Goal: Task Accomplishment & Management: Manage account settings

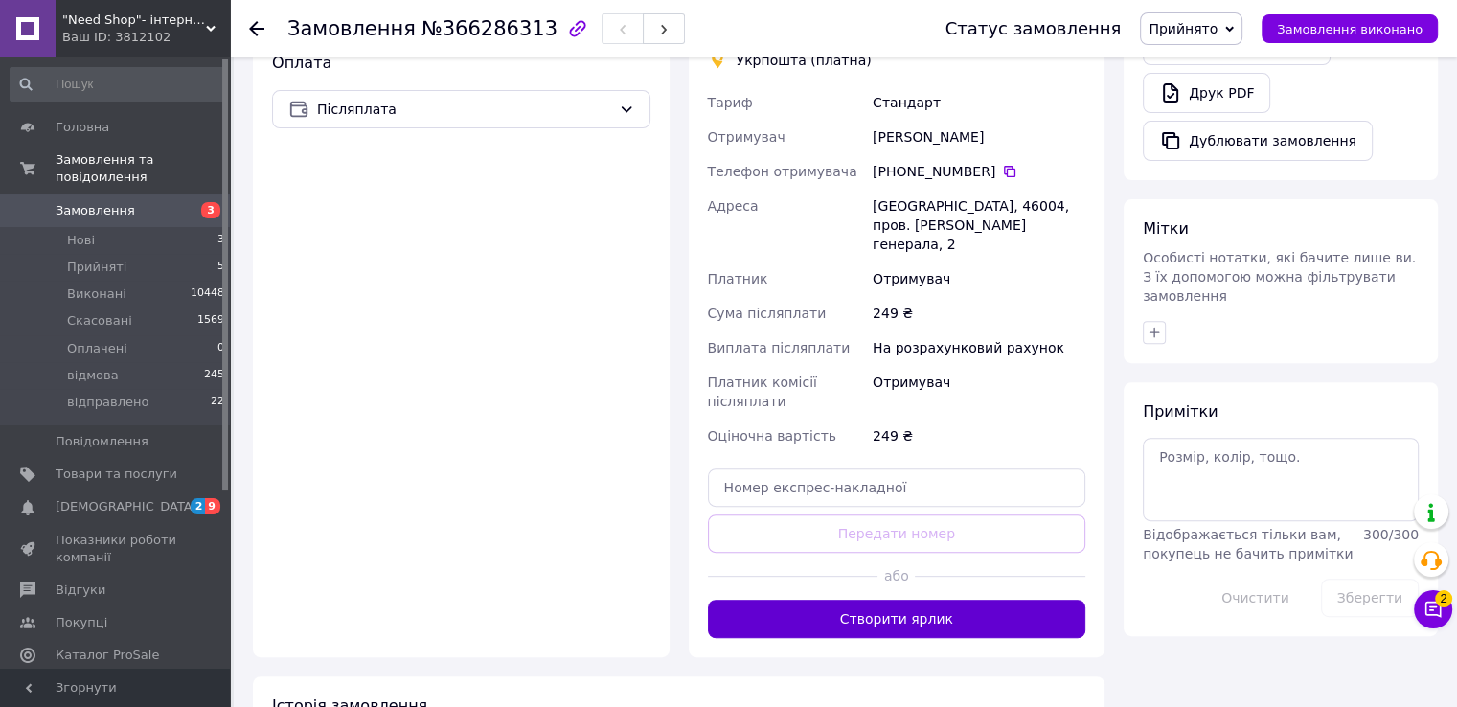
scroll to position [752, 0]
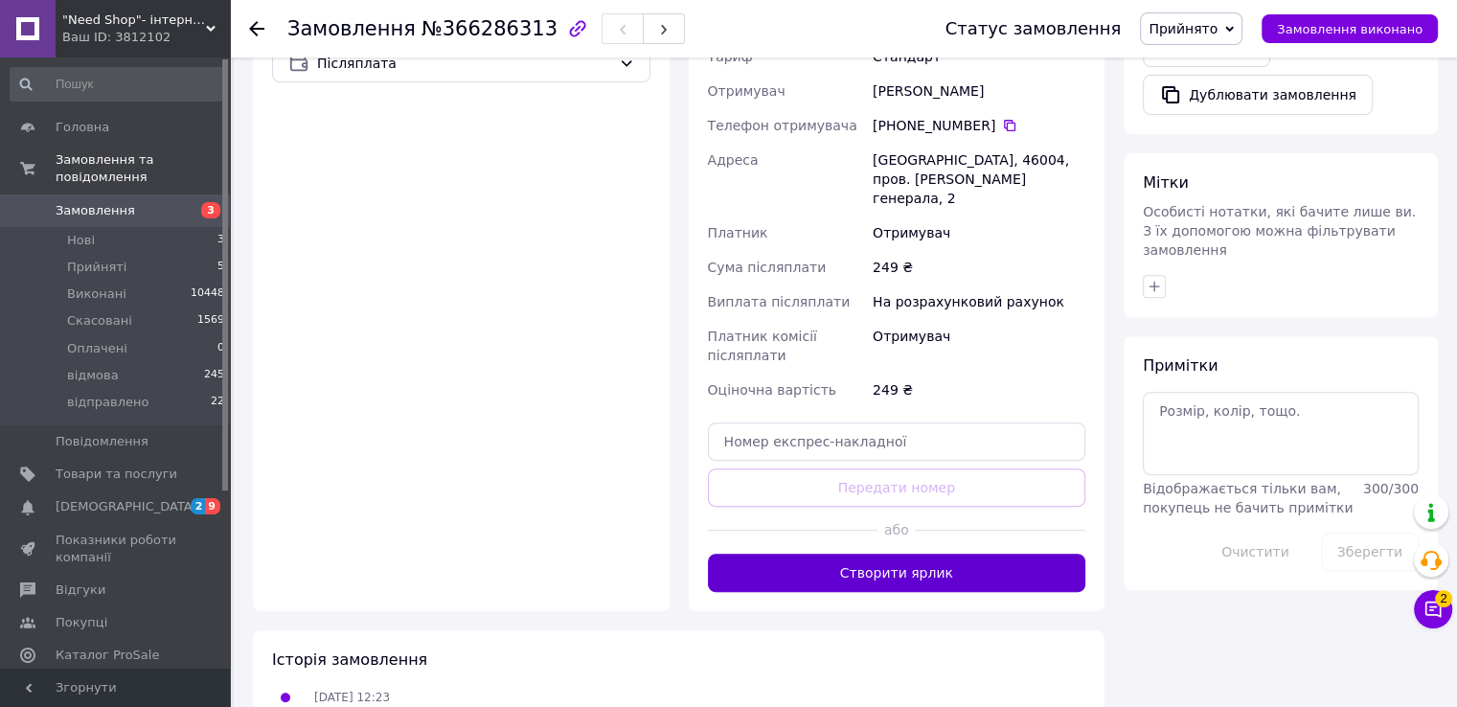
click at [843, 554] on button "Створити ярлик" at bounding box center [897, 573] width 378 height 38
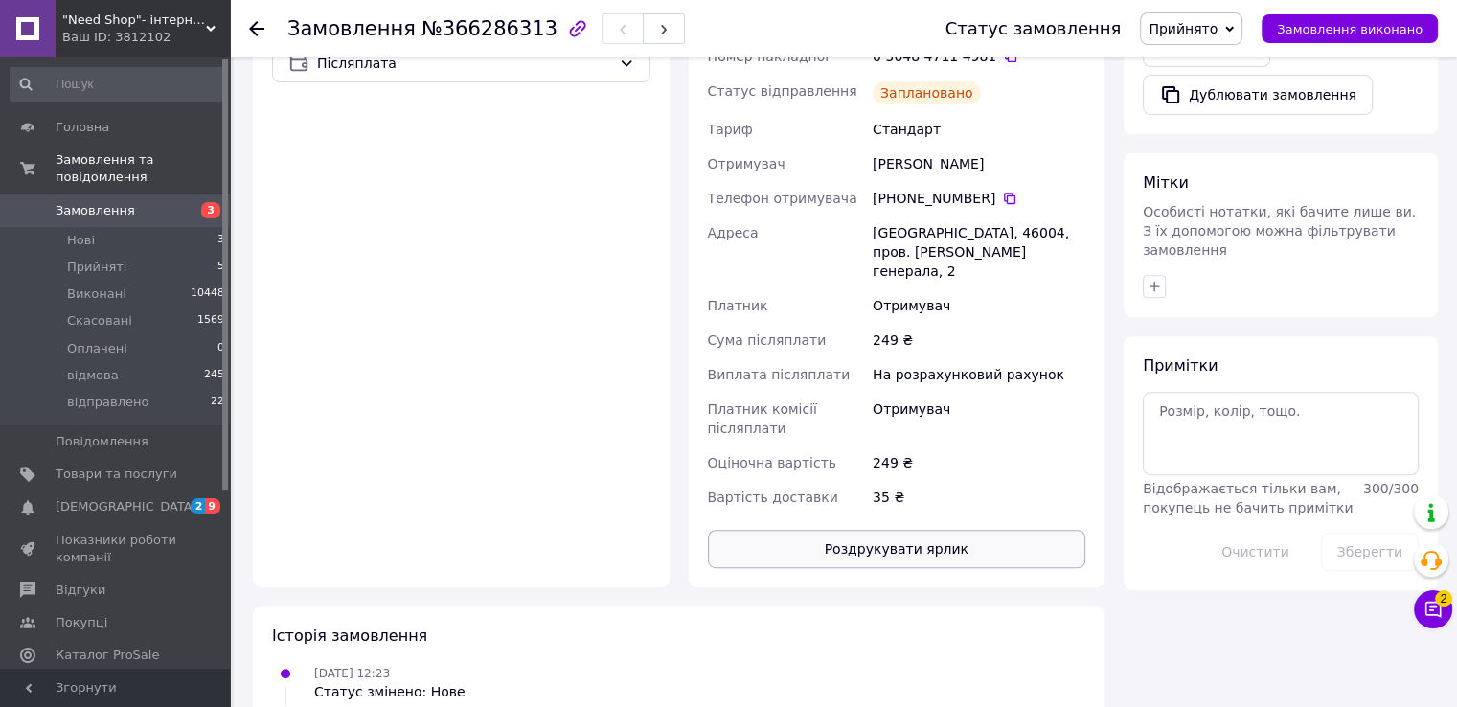
click at [903, 530] on button "Роздрукувати ярлик" at bounding box center [897, 549] width 378 height 38
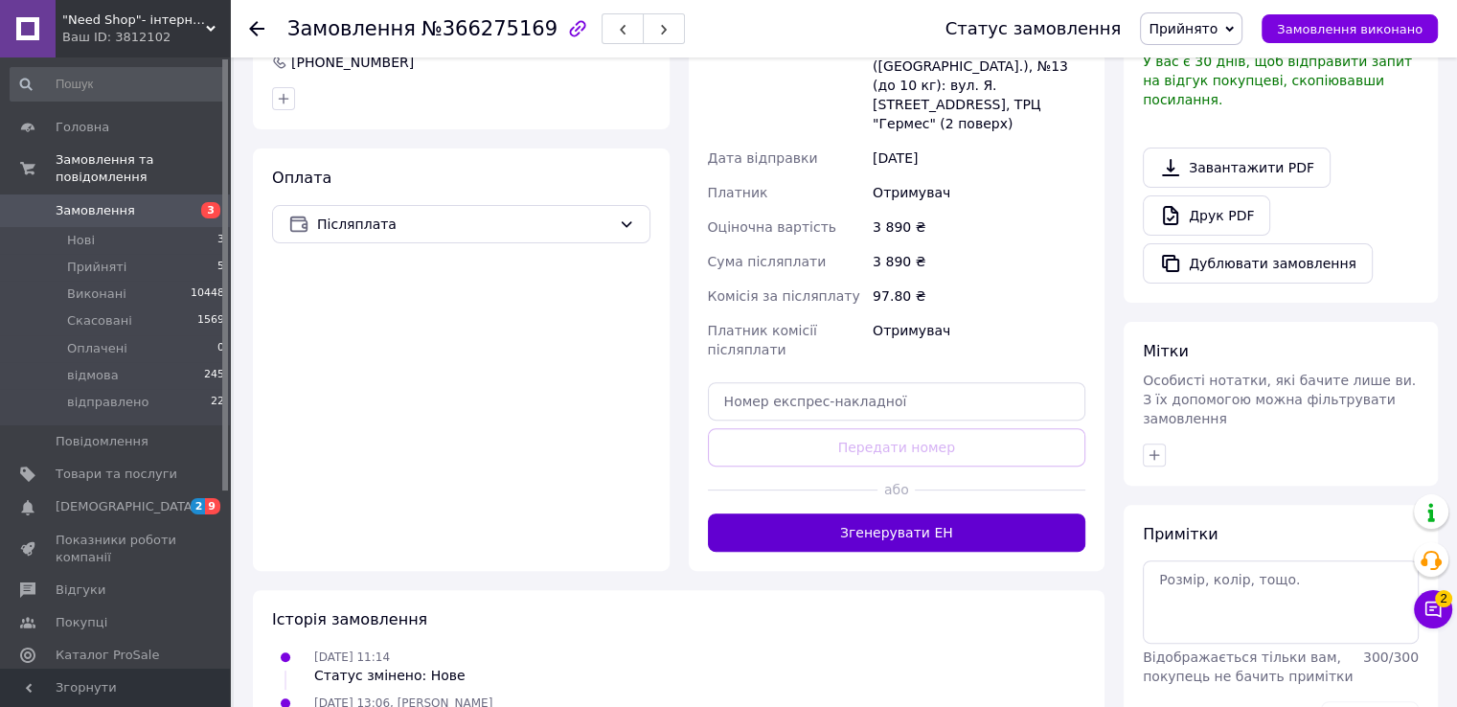
scroll to position [585, 0]
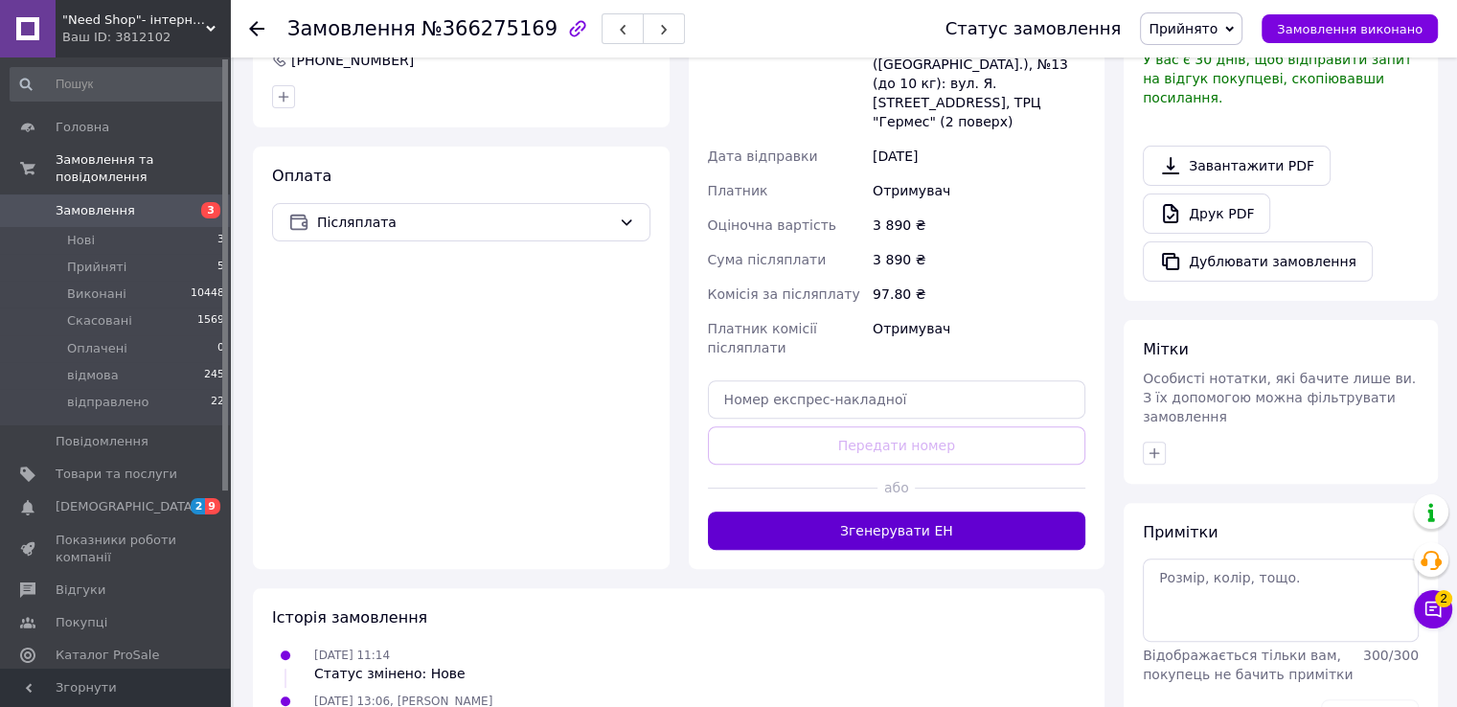
click at [795, 511] on button "Згенерувати ЕН" at bounding box center [897, 530] width 378 height 38
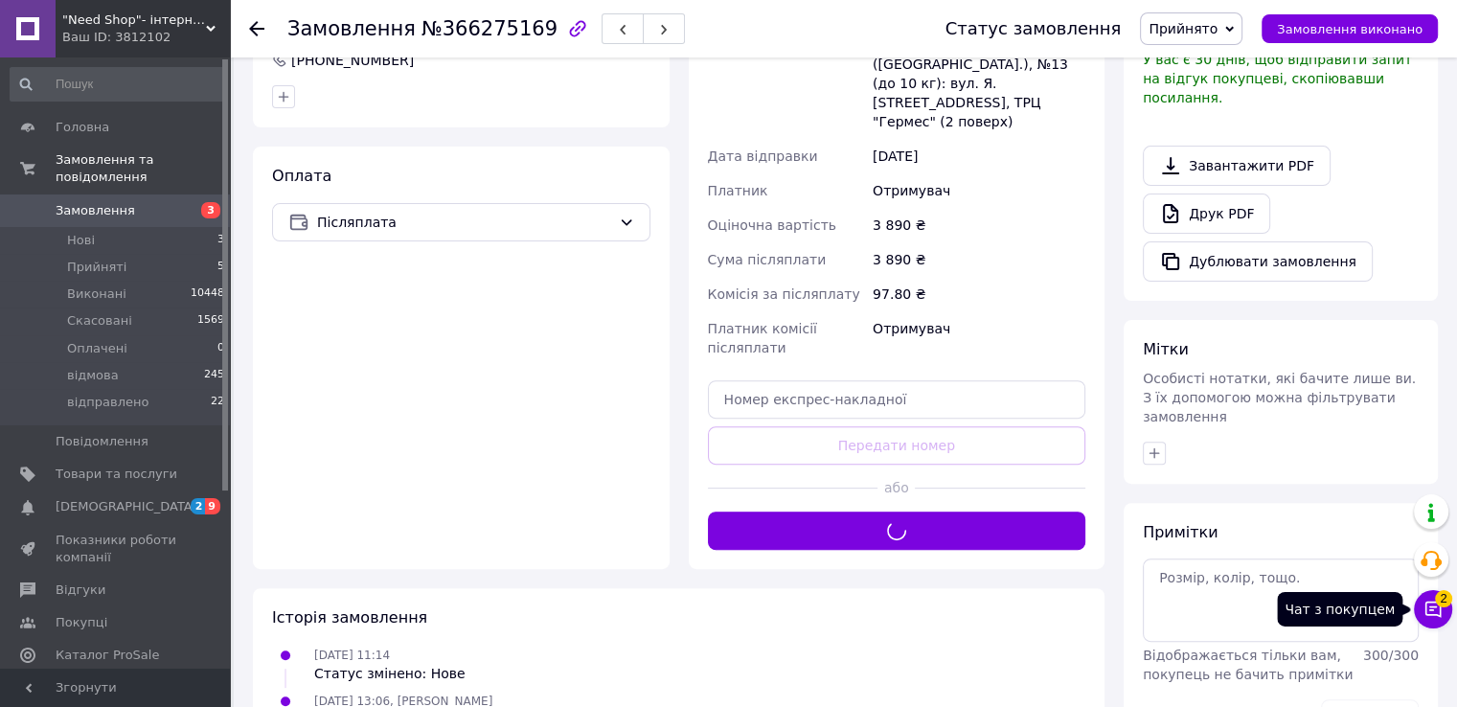
click at [1423, 604] on icon at bounding box center [1432, 609] width 19 height 19
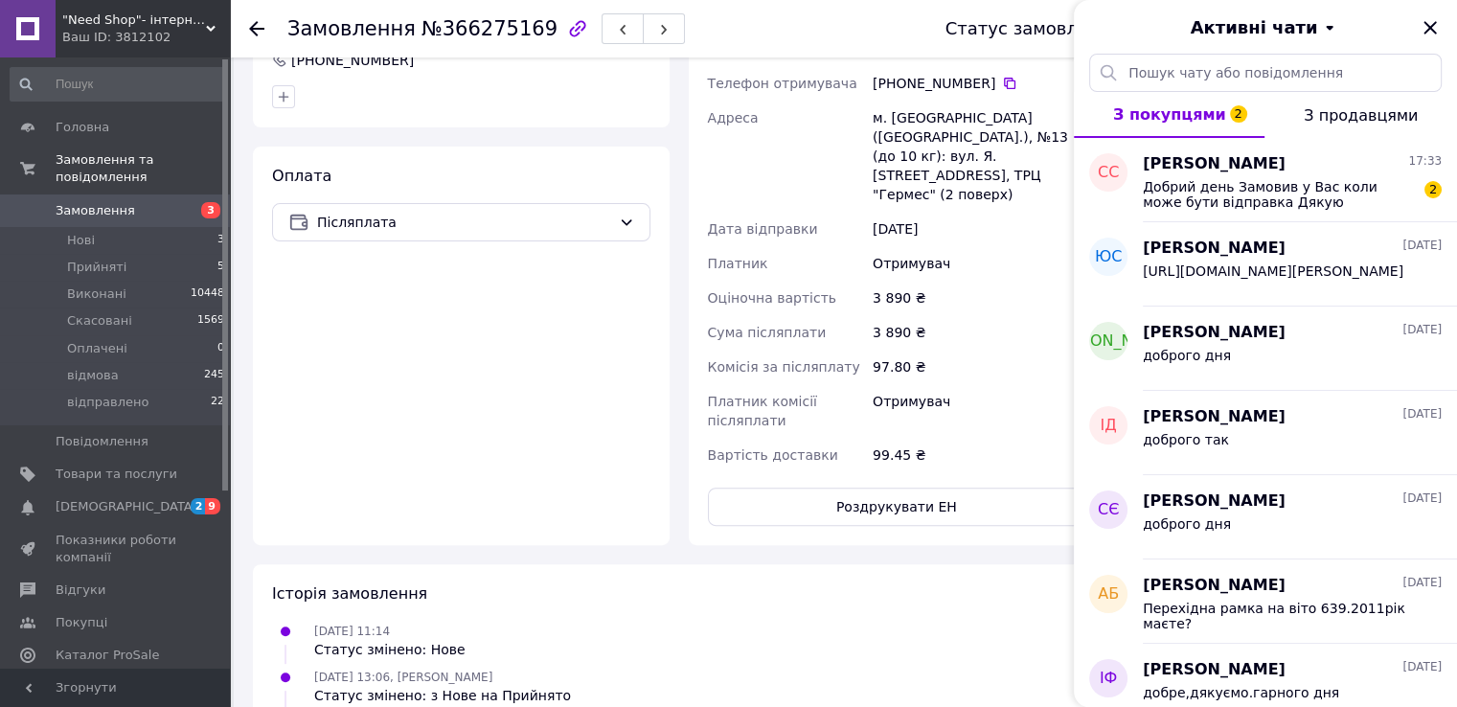
click at [1308, 184] on span "Добрий день Замовив у Вас коли може бути відправка Дякую" at bounding box center [1279, 194] width 272 height 31
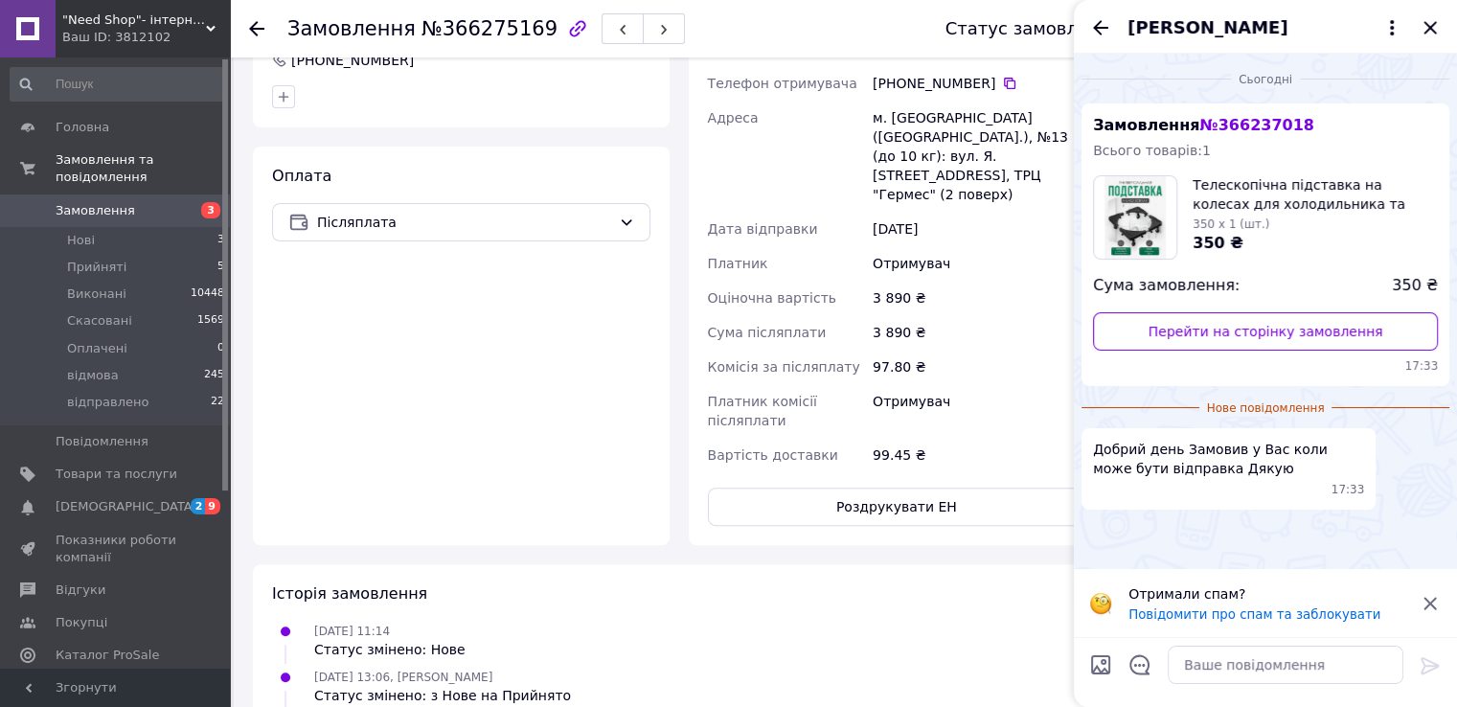
click at [1233, 644] on div at bounding box center [1285, 665] width 251 height 54
click at [1245, 671] on textarea at bounding box center [1286, 665] width 236 height 38
type textarea "доброго .завтрва.сьогодні вихідний"
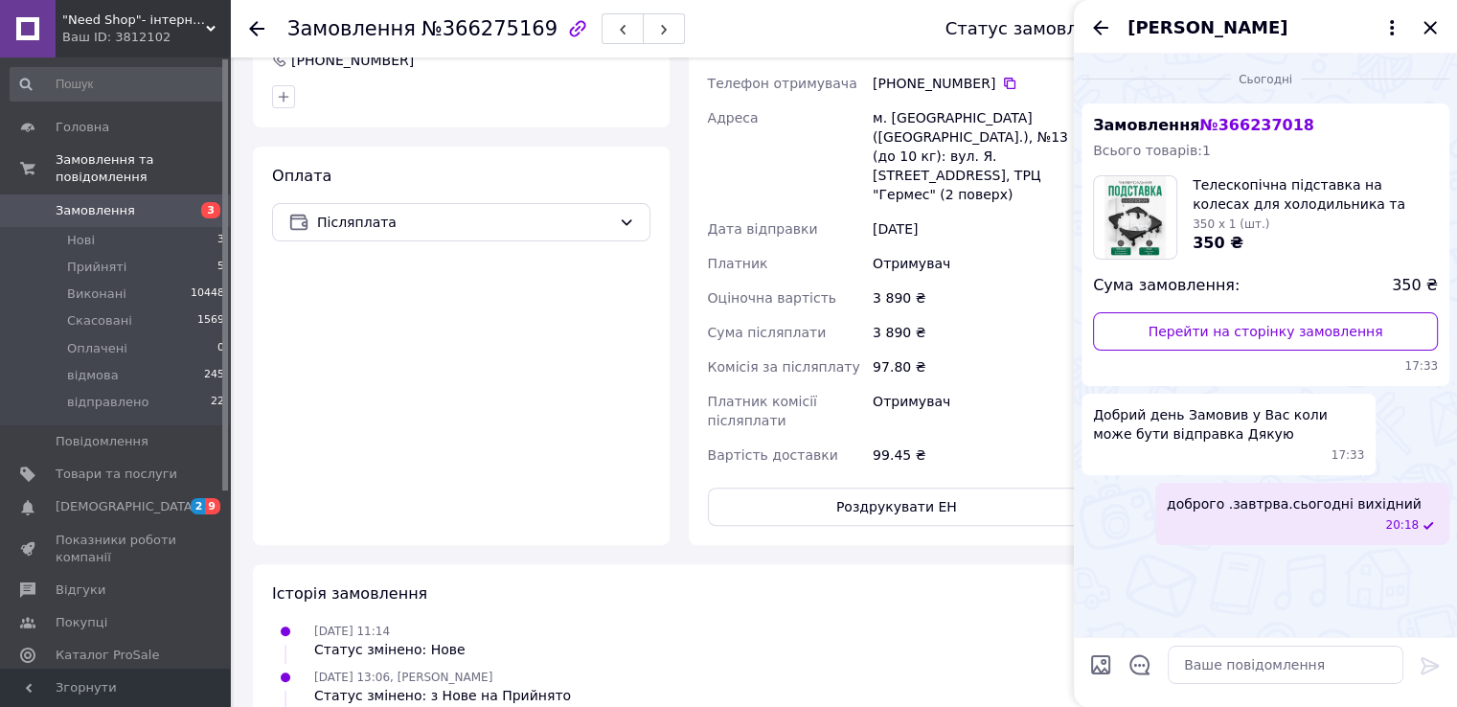
click at [1275, 506] on span "доброго .завтрва.сьогодні вихідний" at bounding box center [1294, 503] width 255 height 19
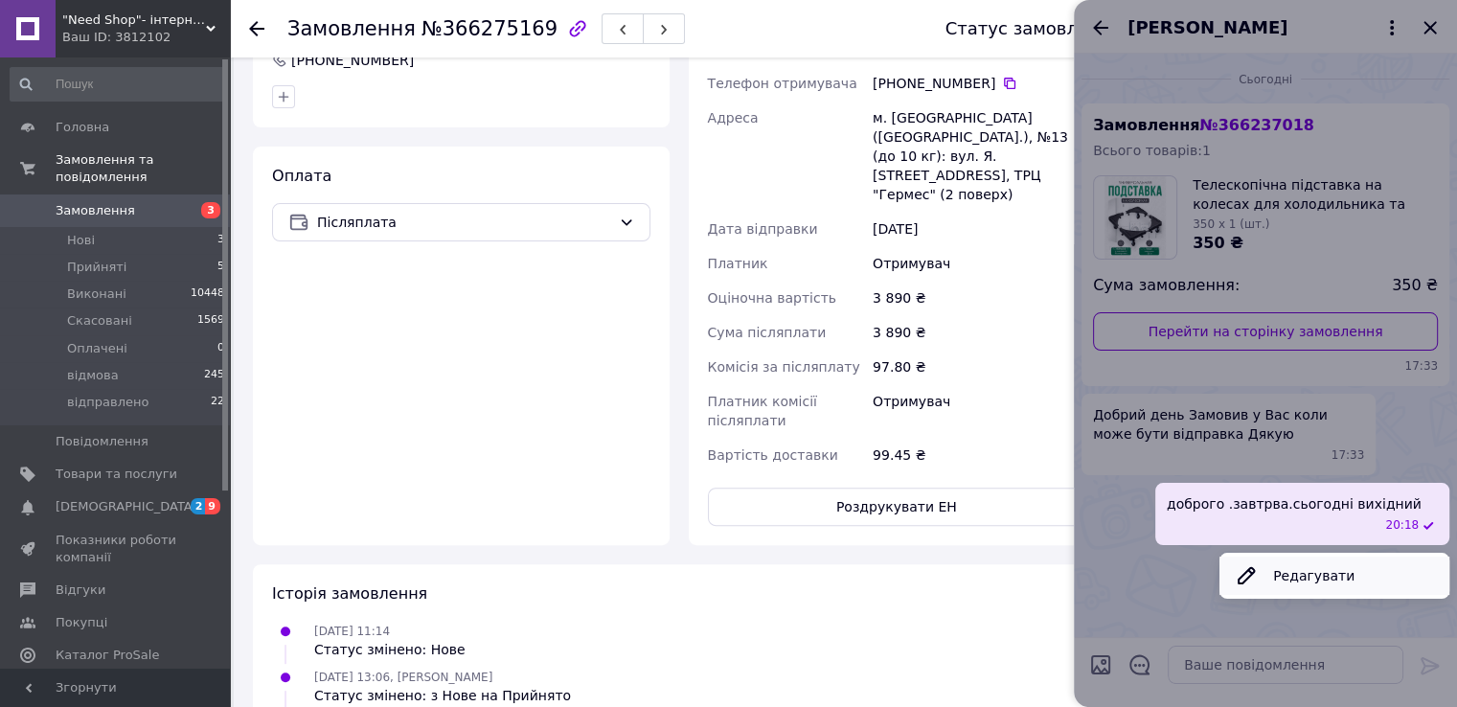
drag, startPoint x: 1275, startPoint y: 506, endPoint x: 1321, endPoint y: 587, distance: 93.5
click at [1321, 587] on button "Редагувати" at bounding box center [1334, 576] width 230 height 38
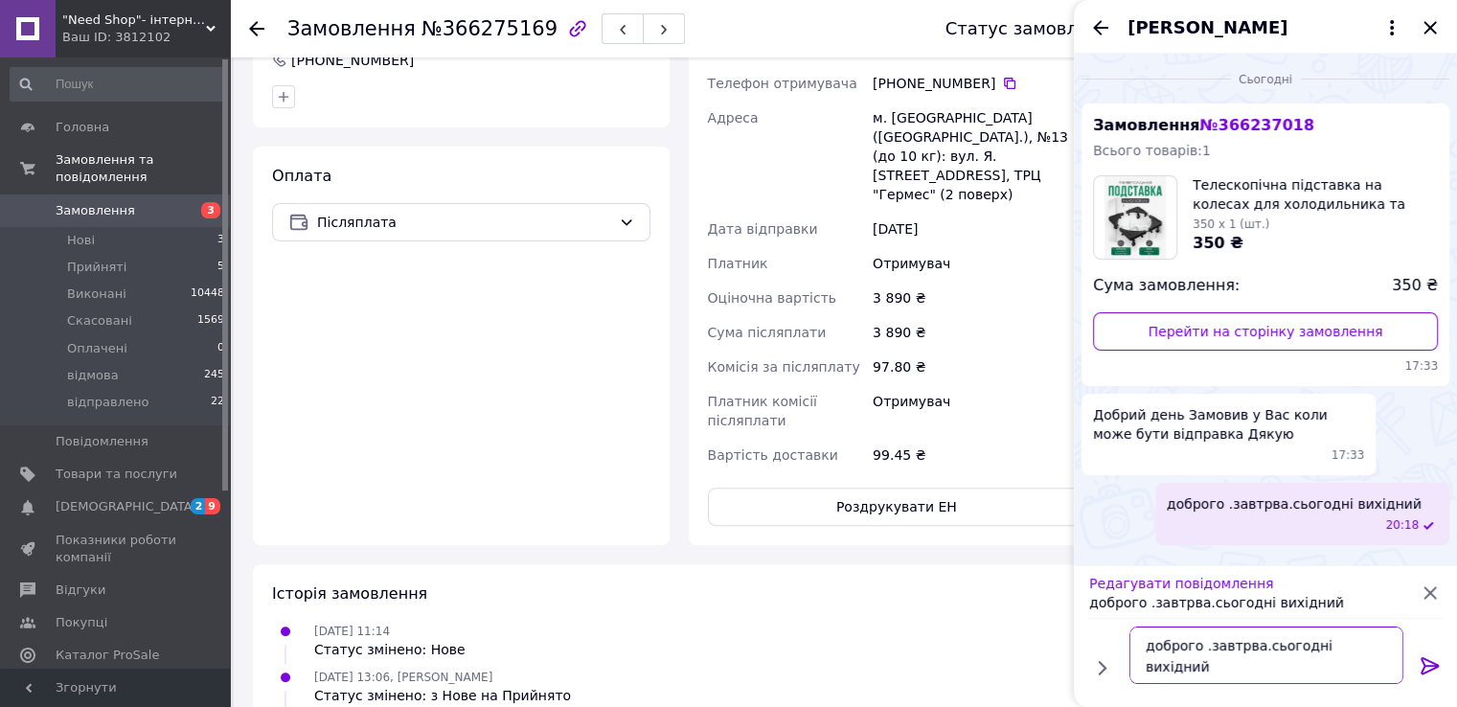
click at [1237, 646] on textarea "доброго .завтрва.сьогодні вихідний" at bounding box center [1266, 654] width 274 height 57
click at [1244, 645] on textarea "доброго .завтрва.сьогодні вихідний" at bounding box center [1266, 654] width 274 height 57
type textarea "доброго .завтра.сьогодні вихідний"
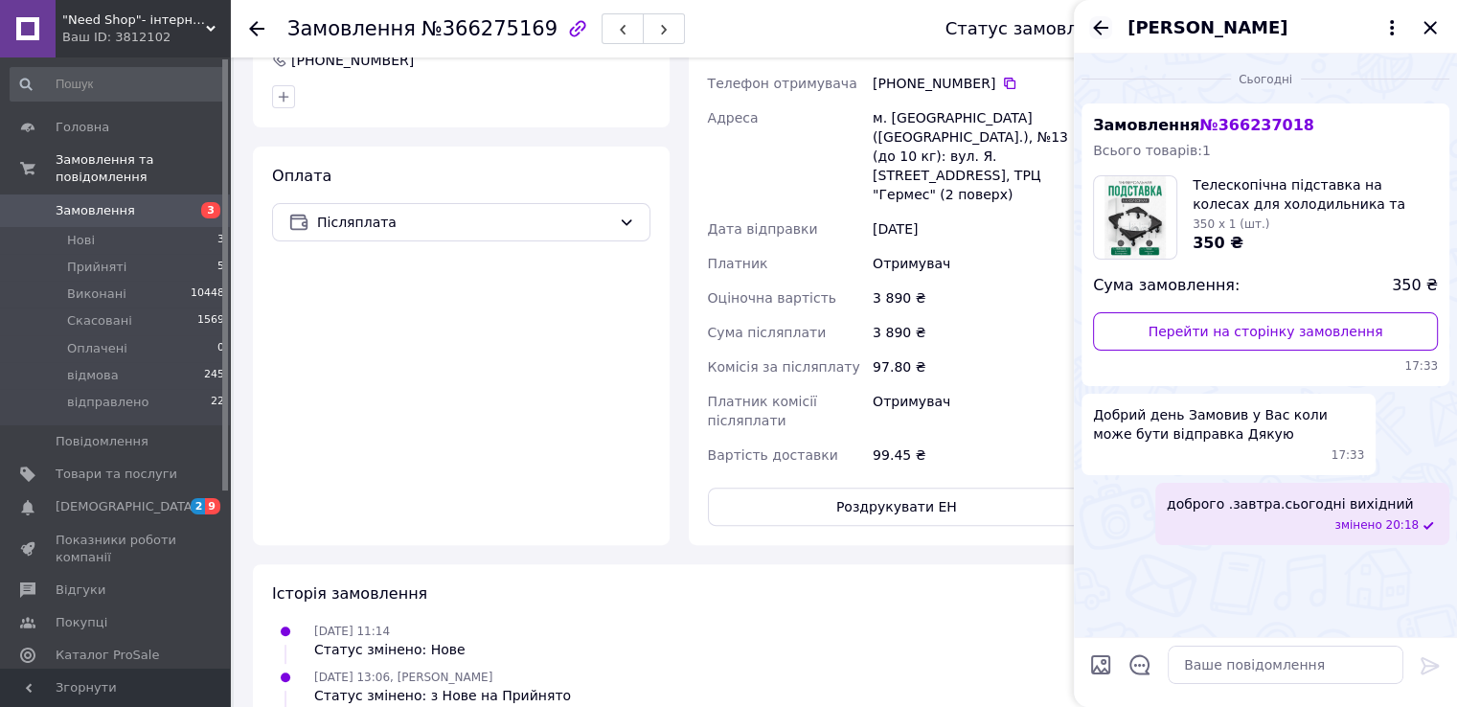
click at [1103, 22] on icon "Назад" at bounding box center [1100, 27] width 23 height 23
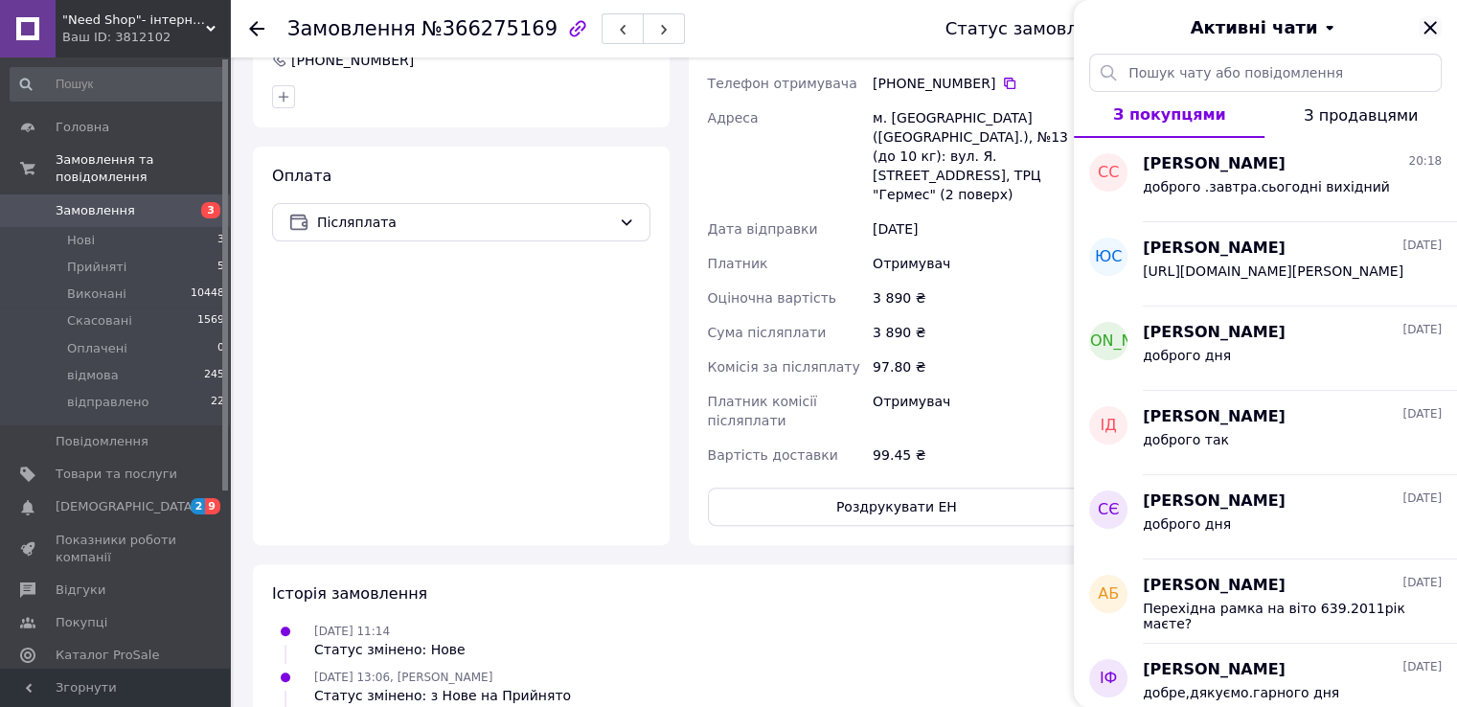
click at [1433, 32] on icon "Закрити" at bounding box center [1429, 27] width 12 height 12
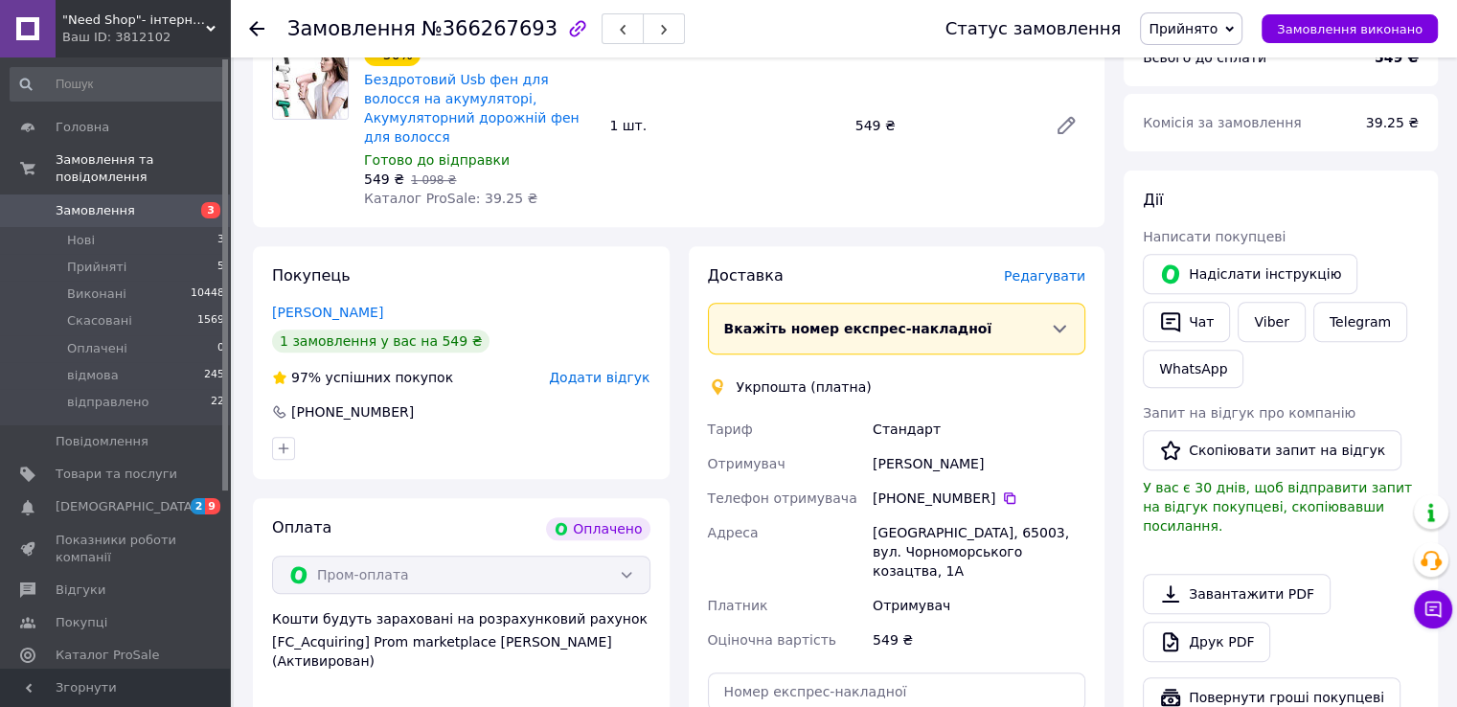
scroll to position [858, 0]
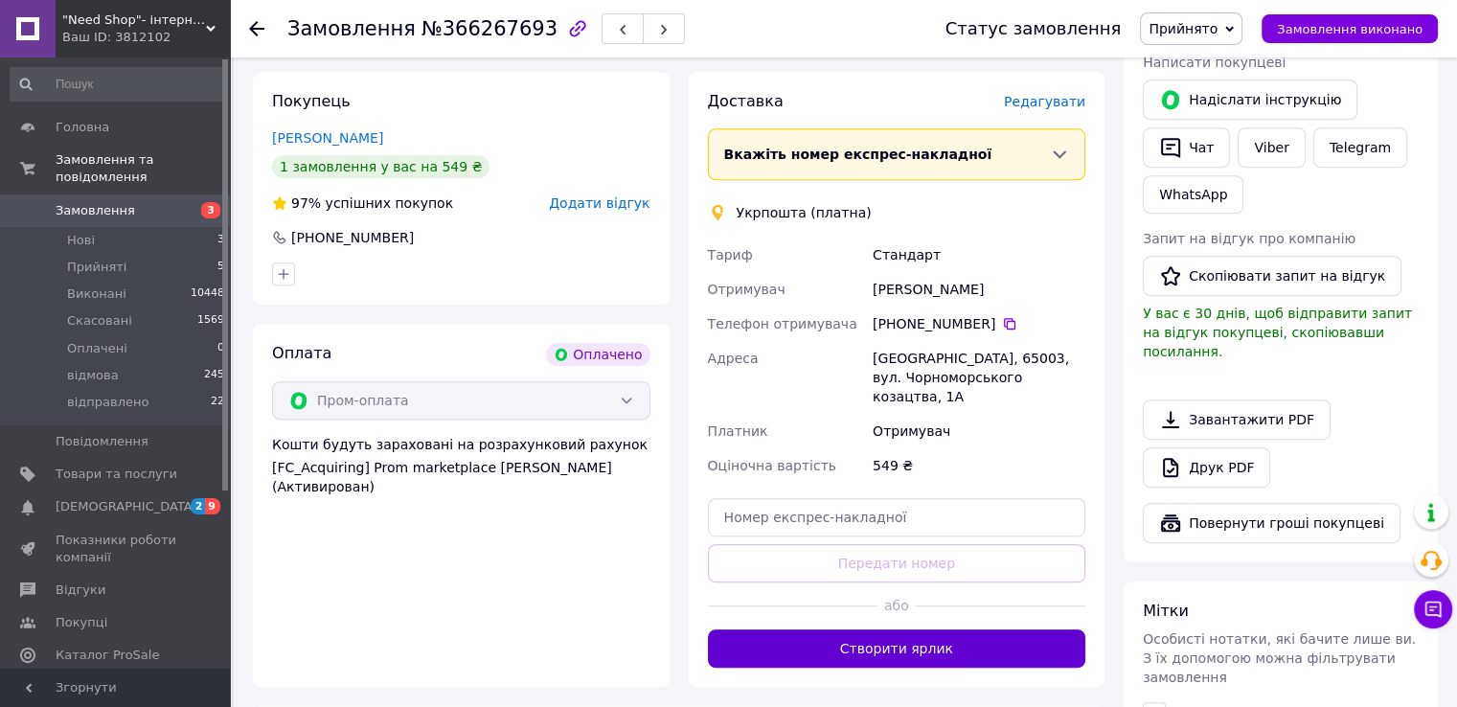
click at [775, 629] on button "Створити ярлик" at bounding box center [897, 648] width 378 height 38
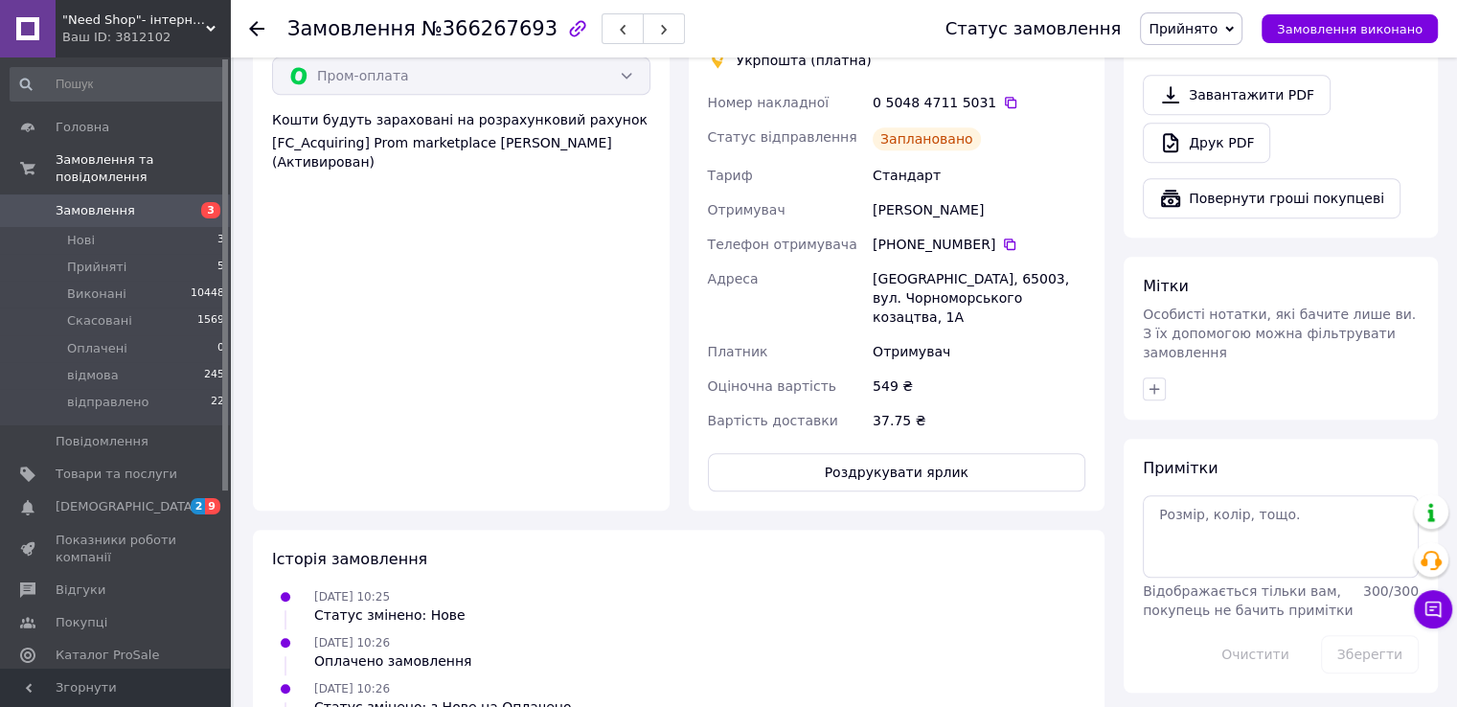
scroll to position [1190, 0]
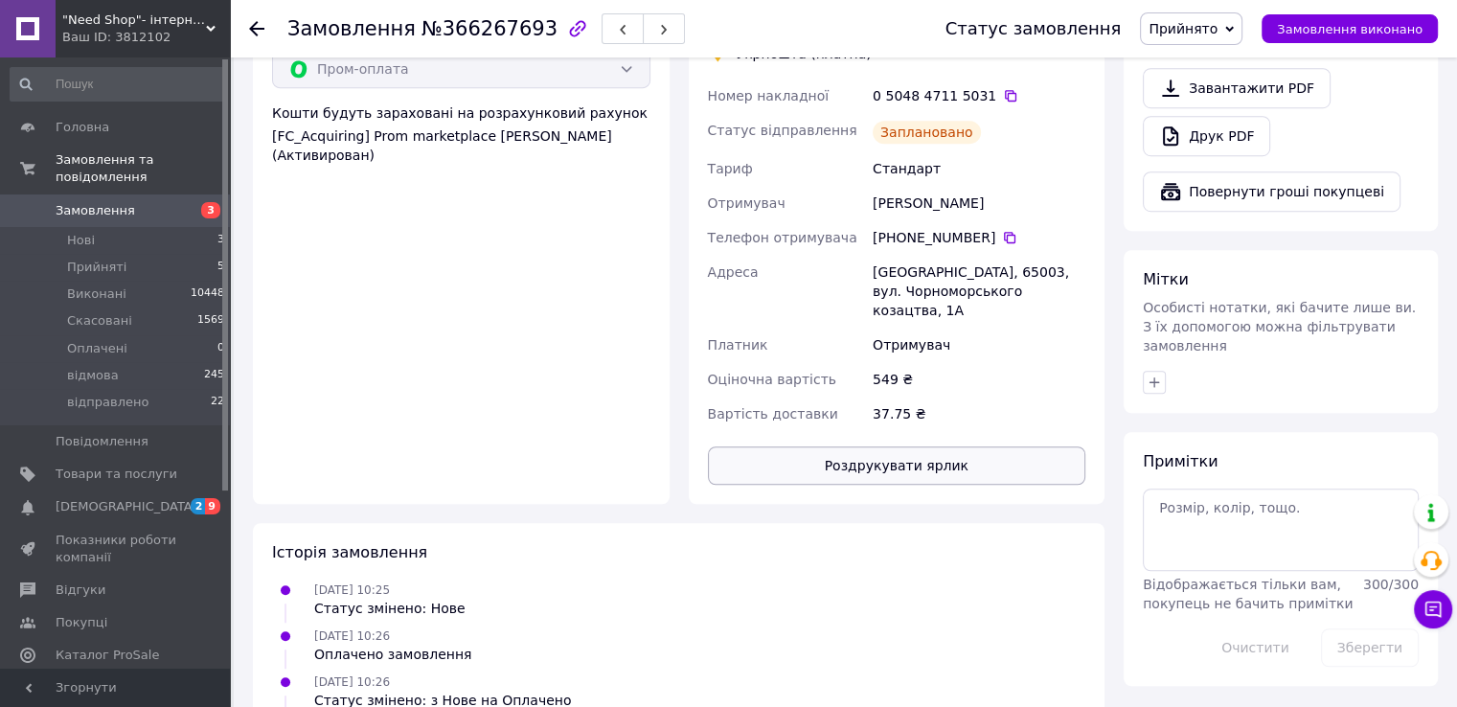
click at [851, 446] on button "Роздрукувати ярлик" at bounding box center [897, 465] width 378 height 38
